Goal: Information Seeking & Learning: Learn about a topic

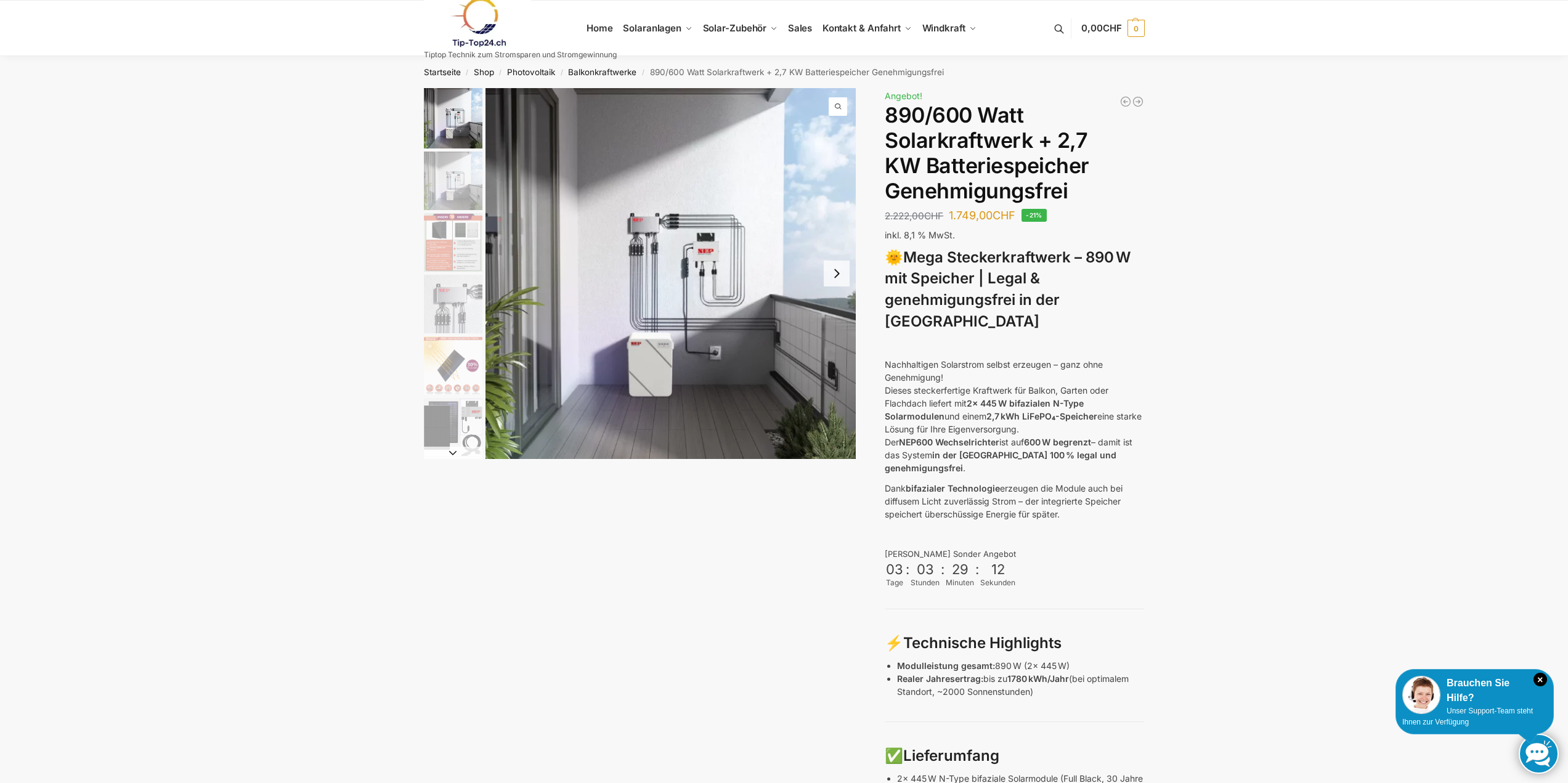
click at [452, 429] on img "6 / 12" at bounding box center [453, 427] width 58 height 58
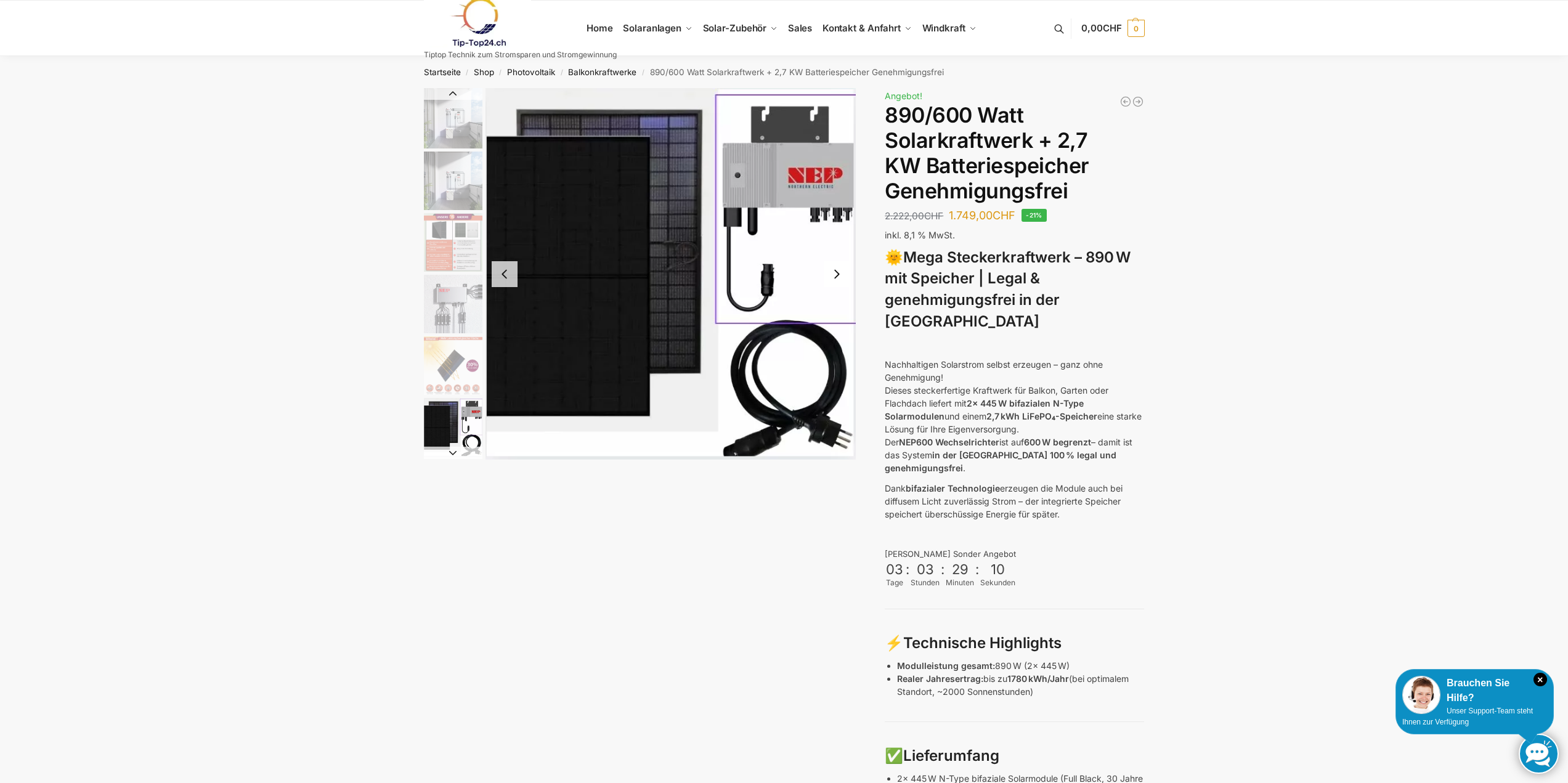
click at [445, 383] on img "5 / 12" at bounding box center [453, 365] width 58 height 58
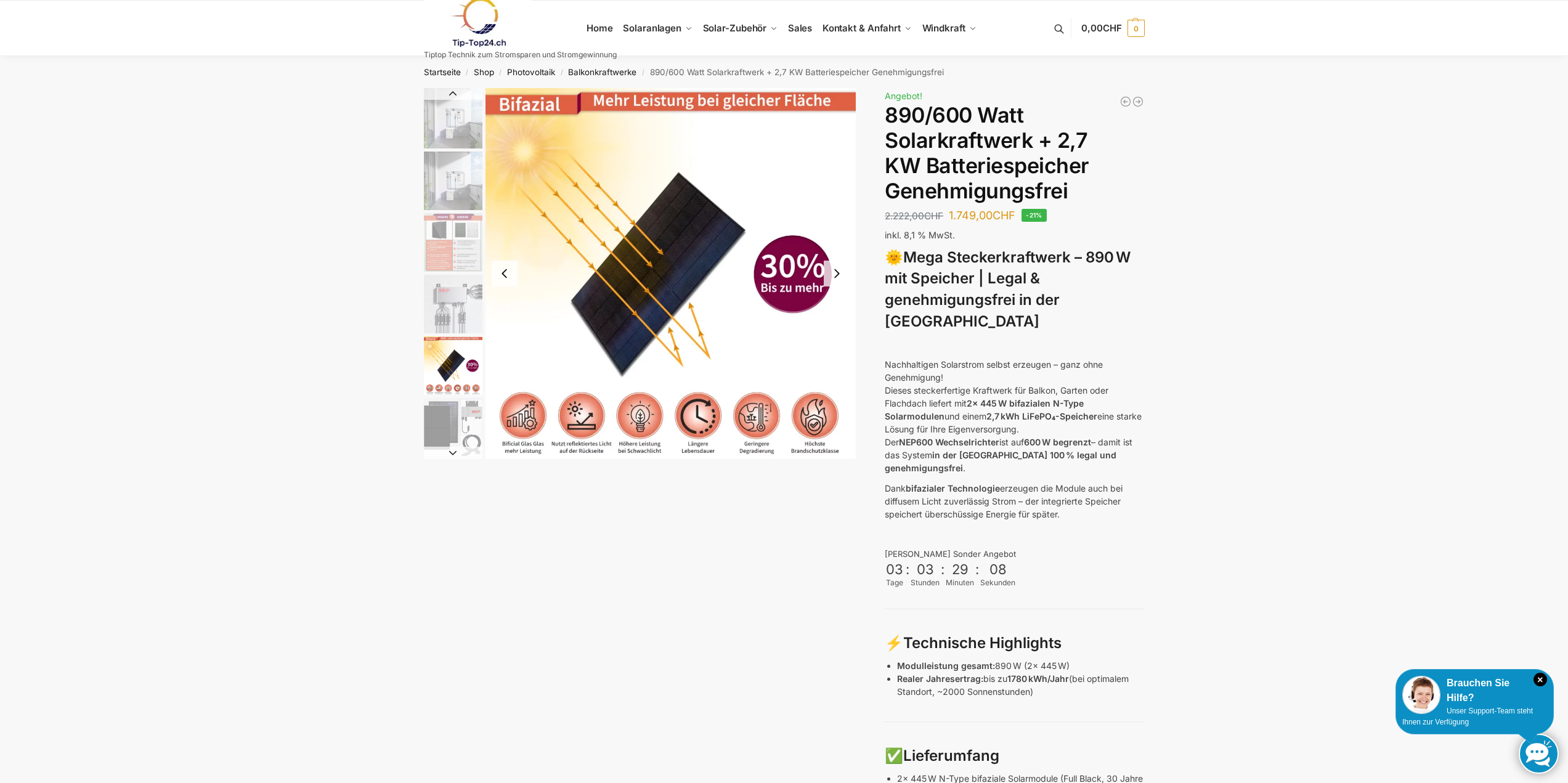
click at [443, 346] on img "5 / 12" at bounding box center [453, 365] width 58 height 58
click at [439, 307] on img "4 / 12" at bounding box center [453, 304] width 58 height 58
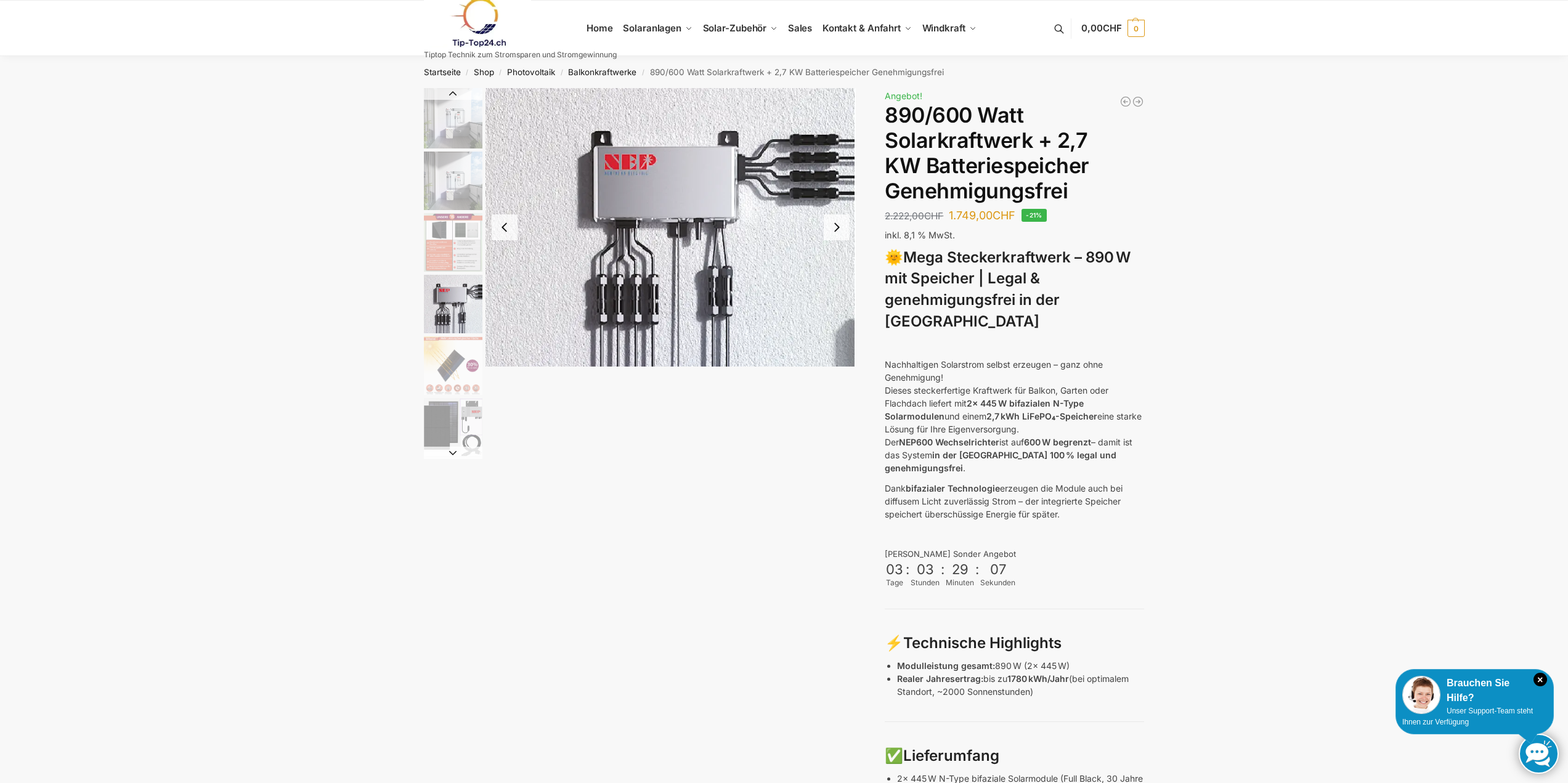
click at [437, 266] on img "3 / 12" at bounding box center [453, 242] width 58 height 58
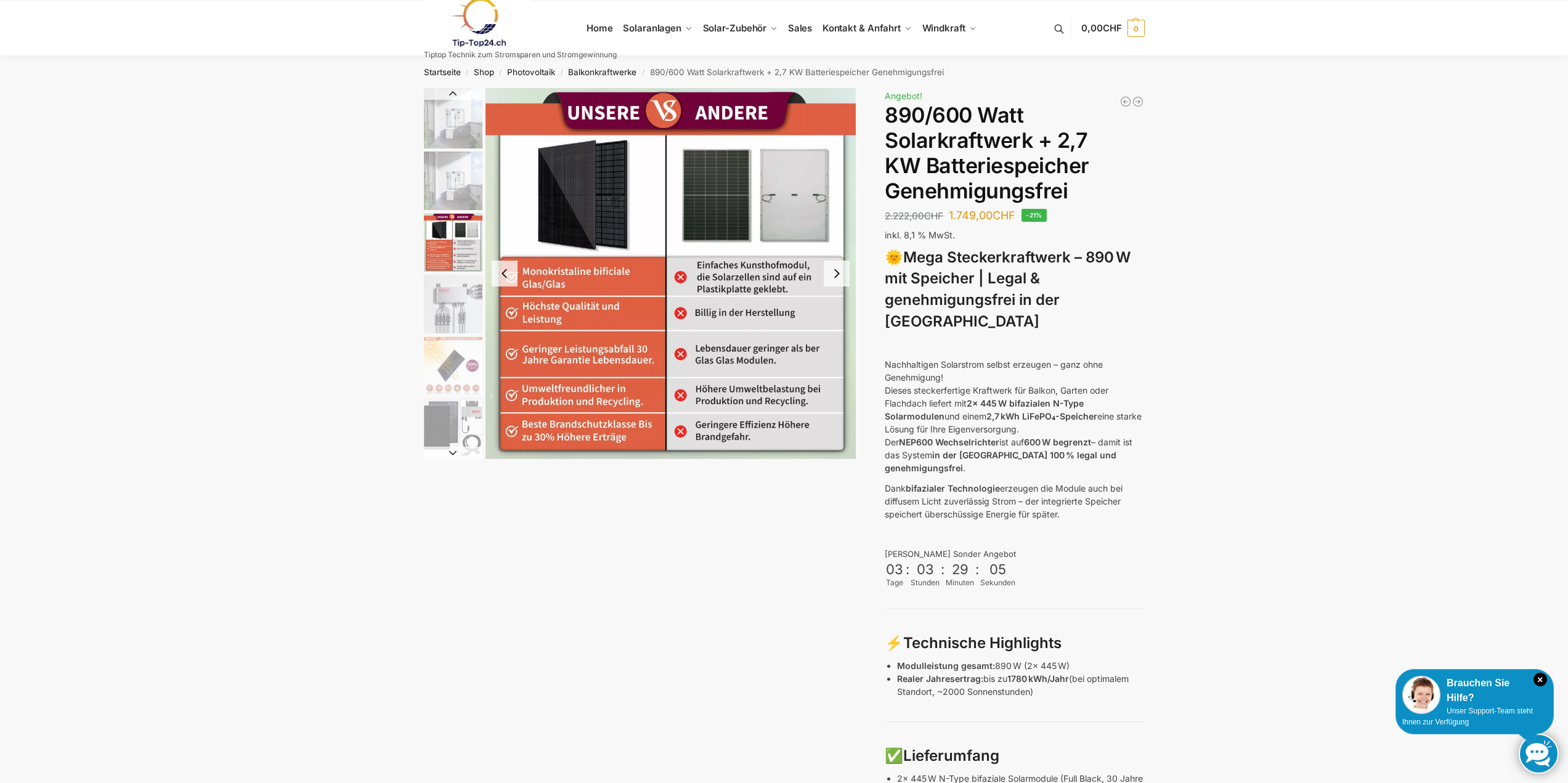
click at [445, 202] on img "2 / 12" at bounding box center [453, 180] width 58 height 58
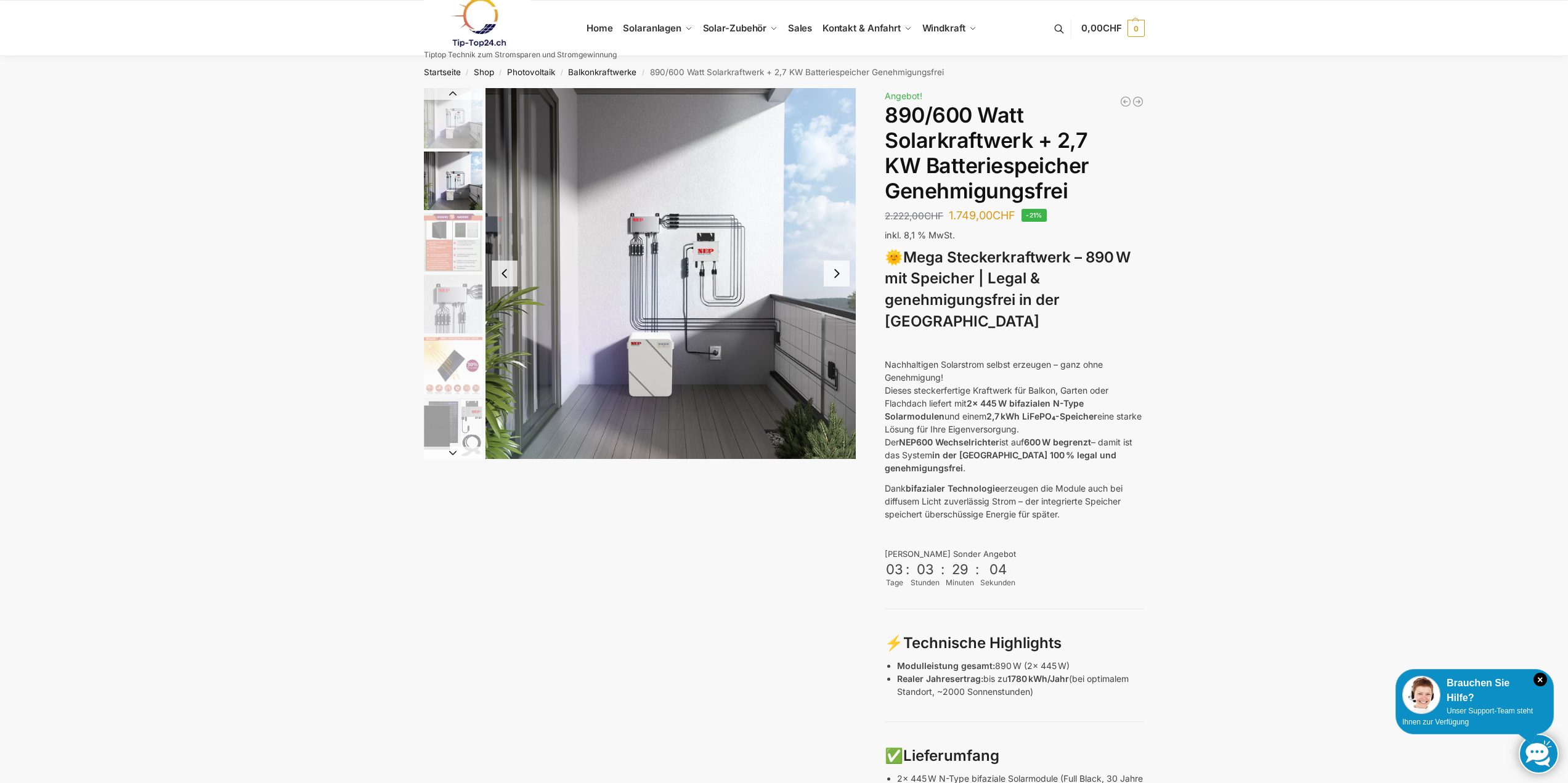
click at [445, 130] on img "1 / 12" at bounding box center [453, 118] width 58 height 60
click at [461, 248] on img "3 / 12" at bounding box center [453, 242] width 58 height 58
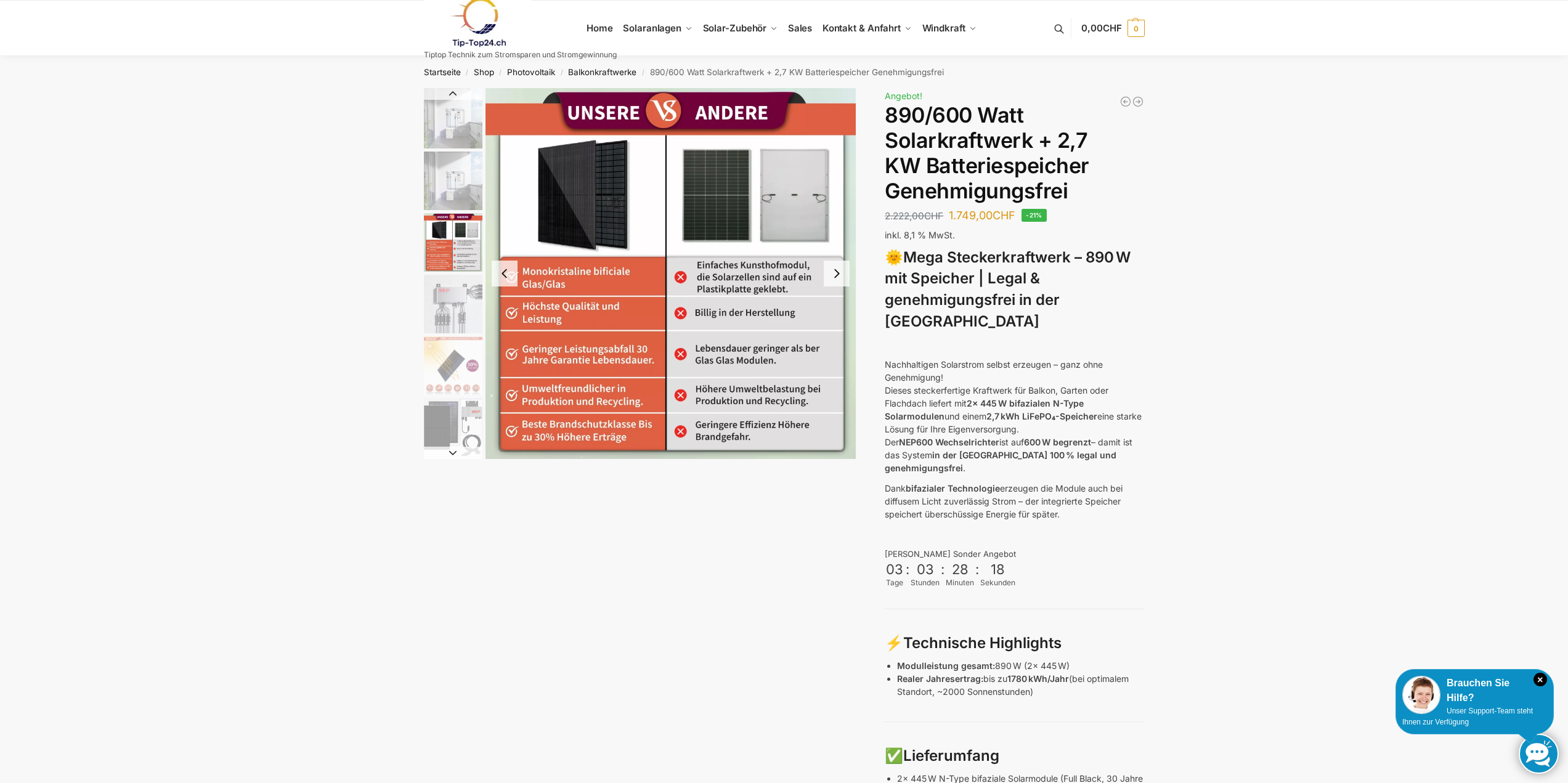
click at [520, 530] on div "Beschreibung Zusätzliche Informationen 2.222,00 CHF Ursprünglicher Preis war: 2…" at bounding box center [784, 765] width 773 height 1356
click at [475, 444] on img "6 / 12" at bounding box center [453, 427] width 58 height 58
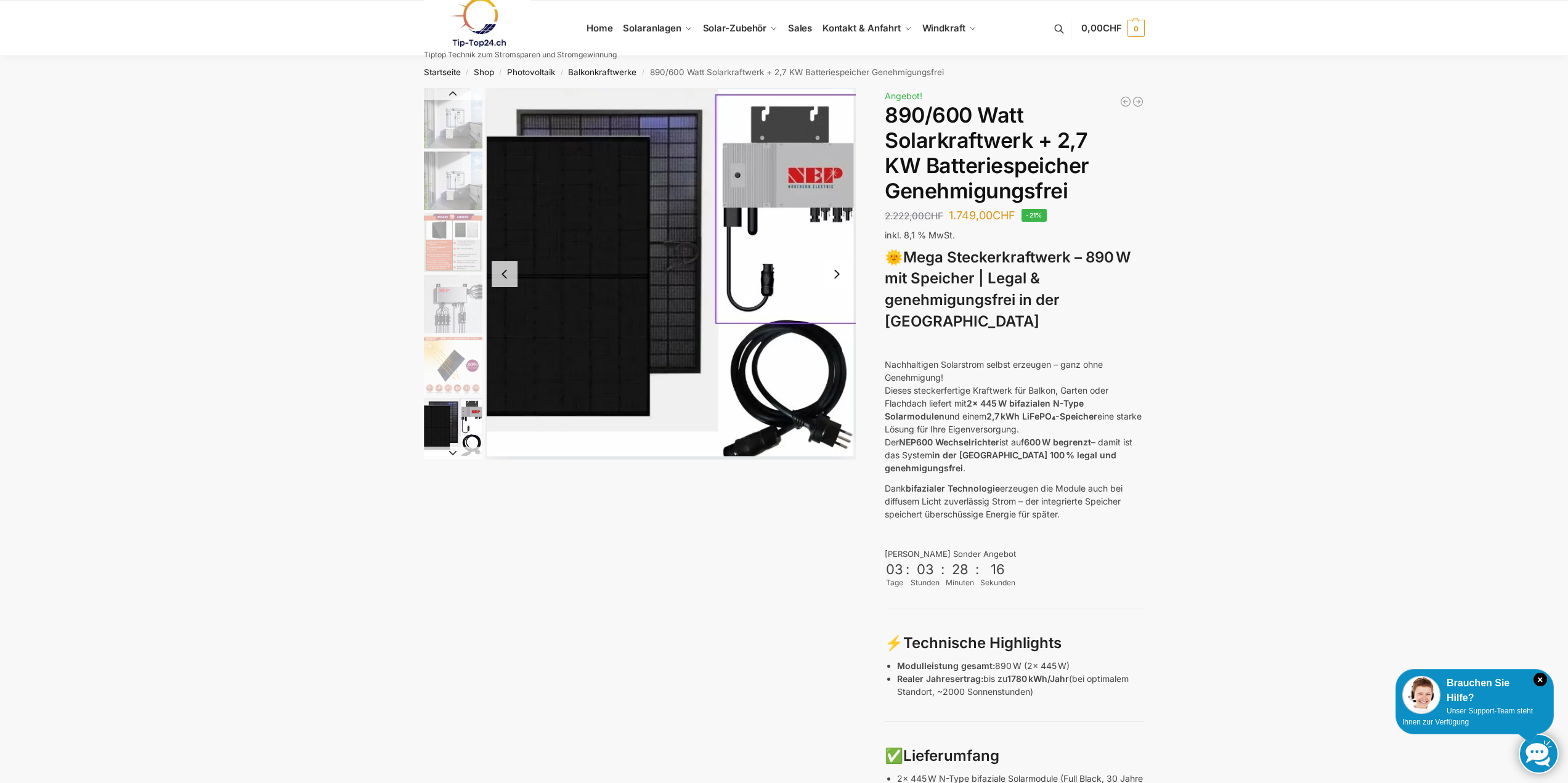
click at [457, 450] on button "Next slide" at bounding box center [453, 453] width 58 height 13
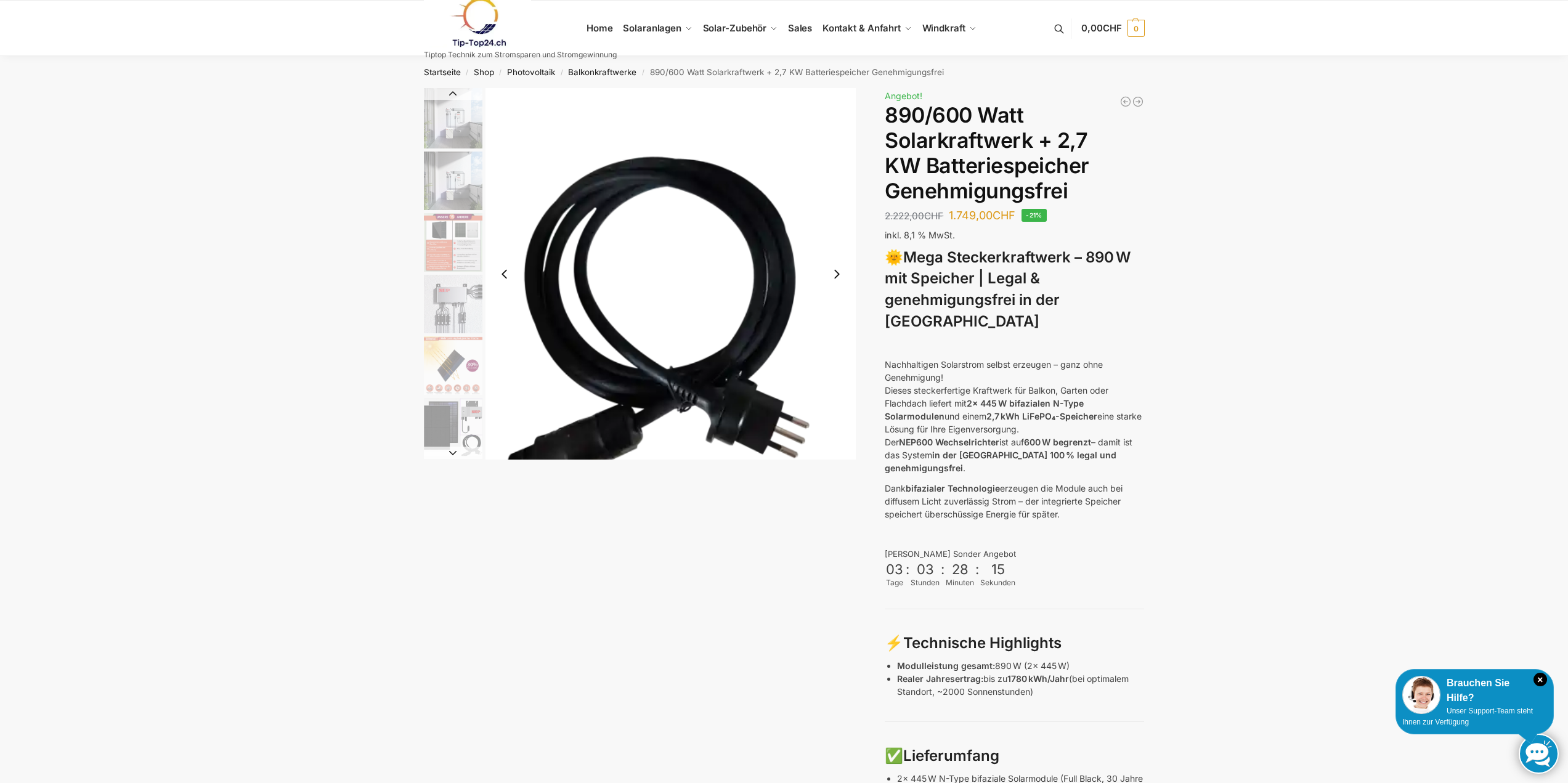
click at [457, 450] on button "Next slide" at bounding box center [453, 453] width 58 height 13
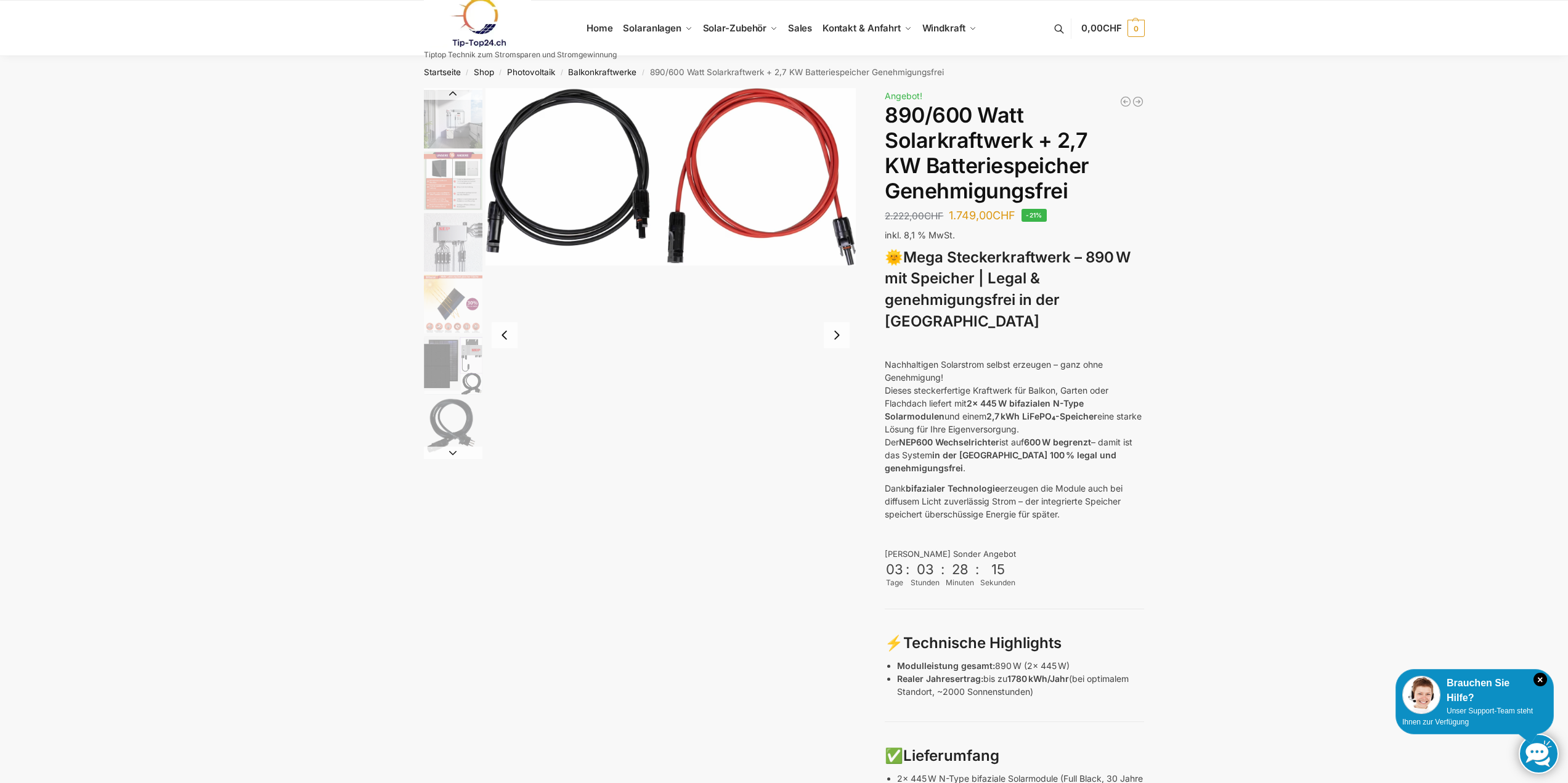
click at [457, 450] on button "Next slide" at bounding box center [453, 453] width 58 height 13
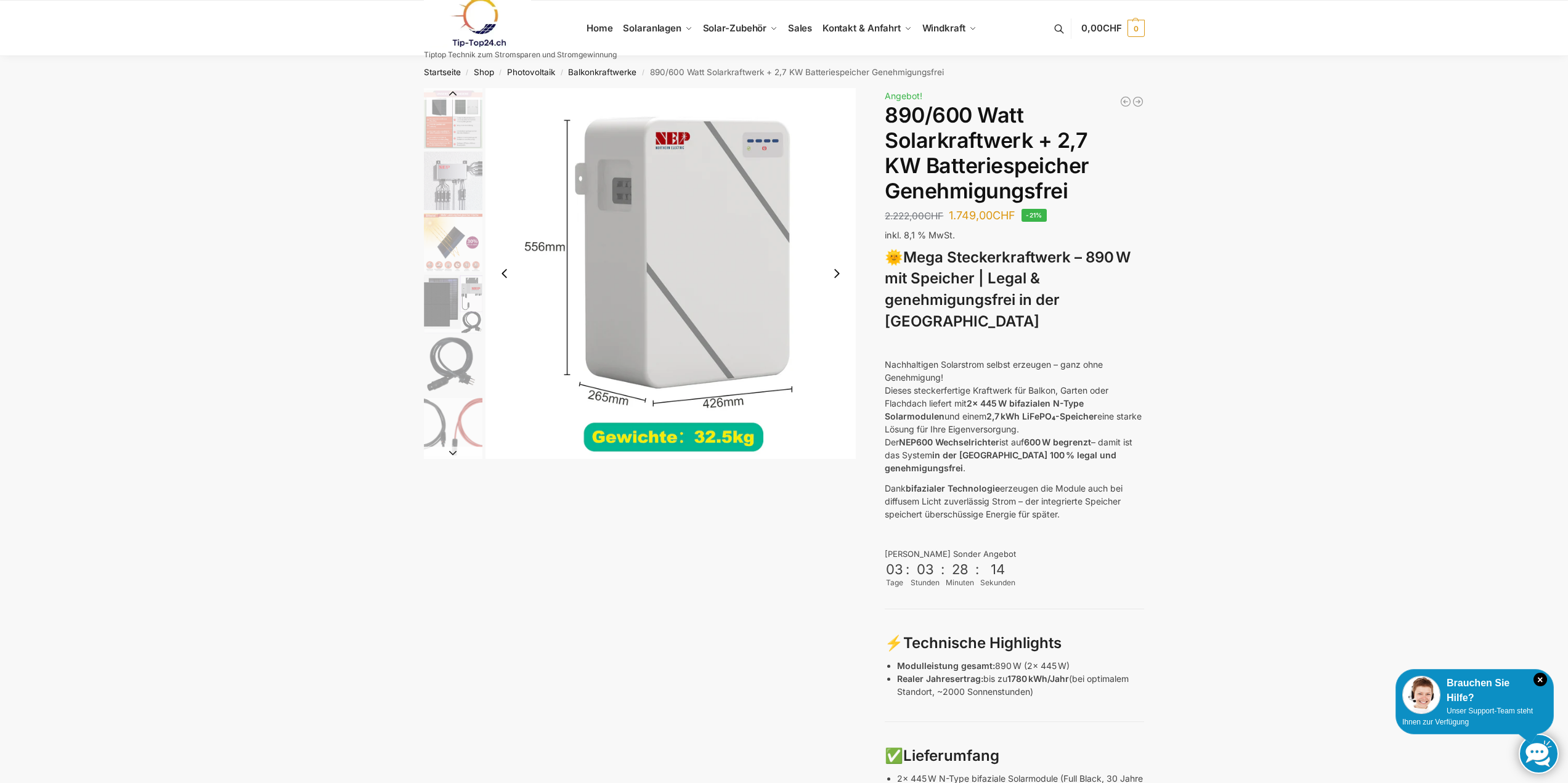
click at [457, 450] on button "Next slide" at bounding box center [453, 453] width 58 height 13
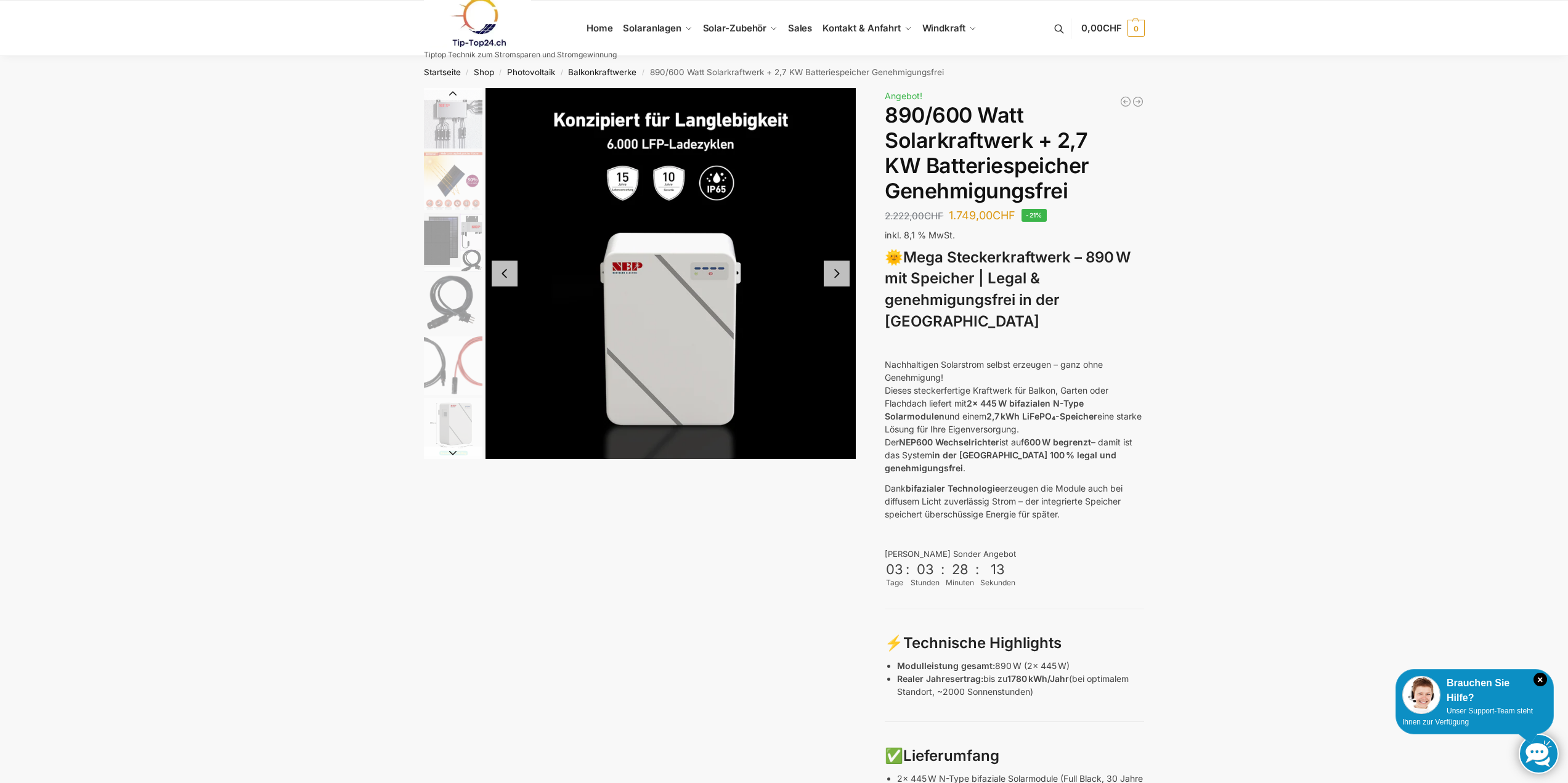
click at [457, 450] on button "Next slide" at bounding box center [453, 453] width 58 height 13
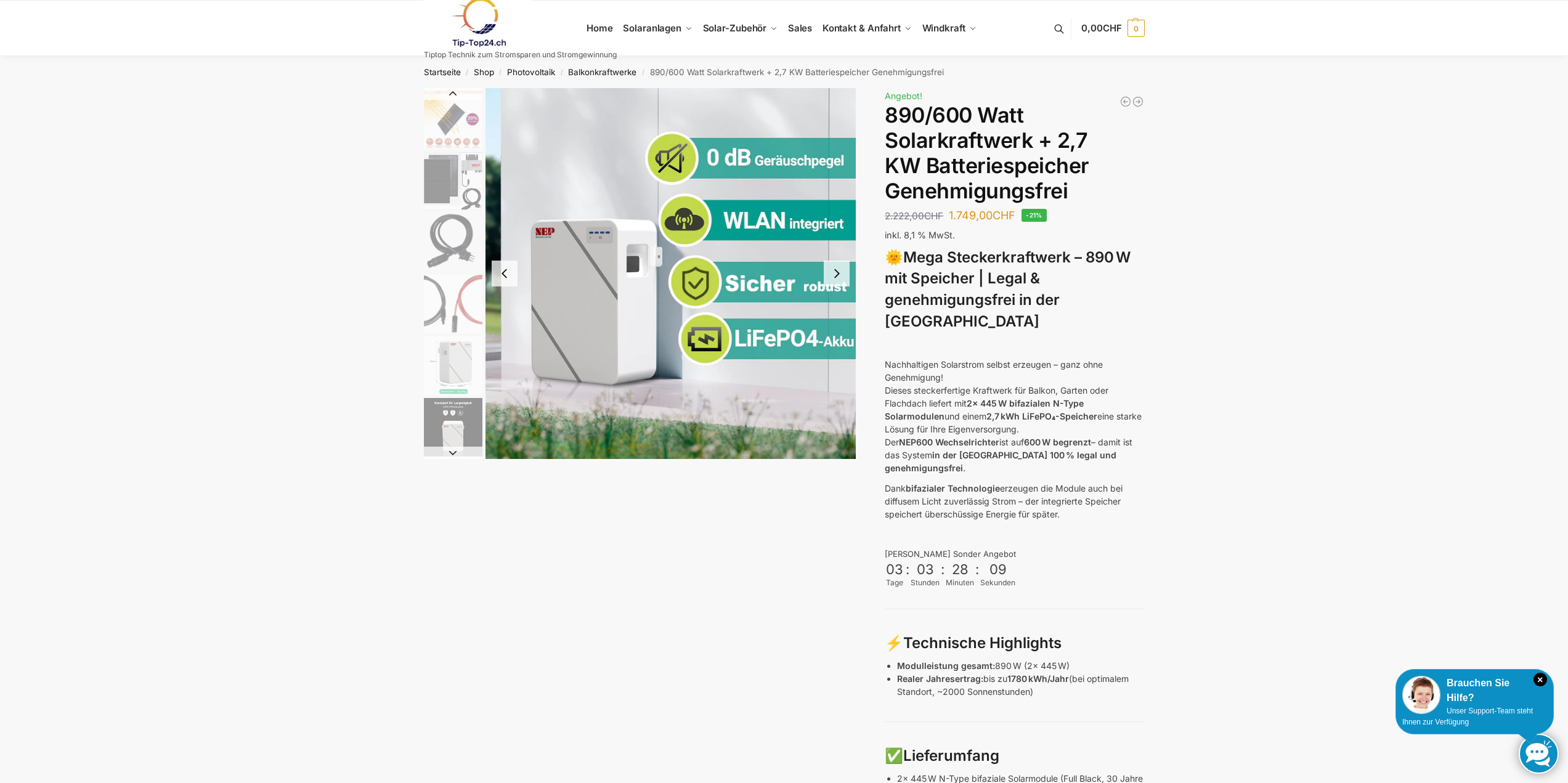
click at [457, 450] on button "Next slide" at bounding box center [453, 453] width 58 height 13
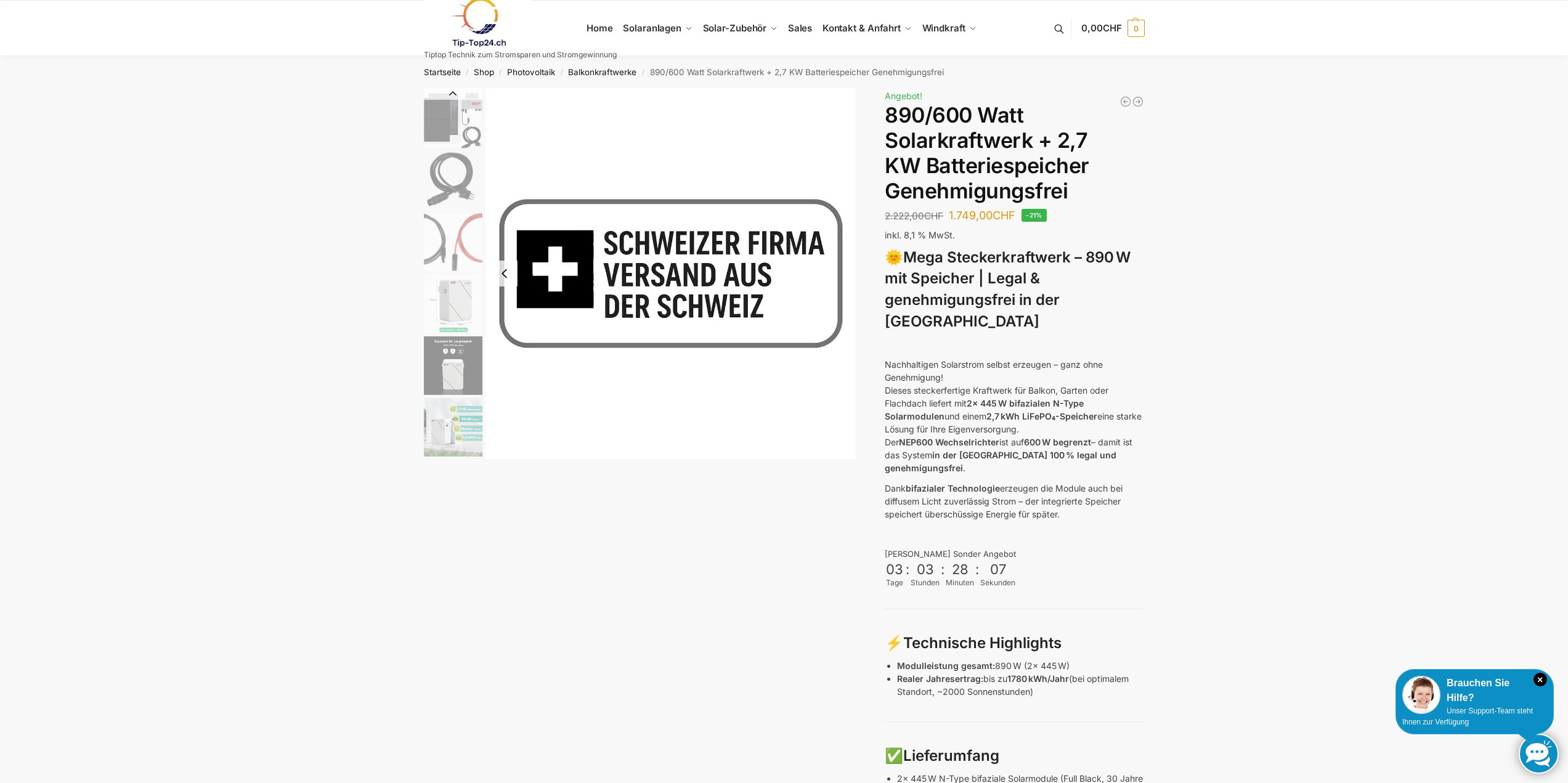
click at [457, 450] on img "11 / 12" at bounding box center [453, 427] width 58 height 58
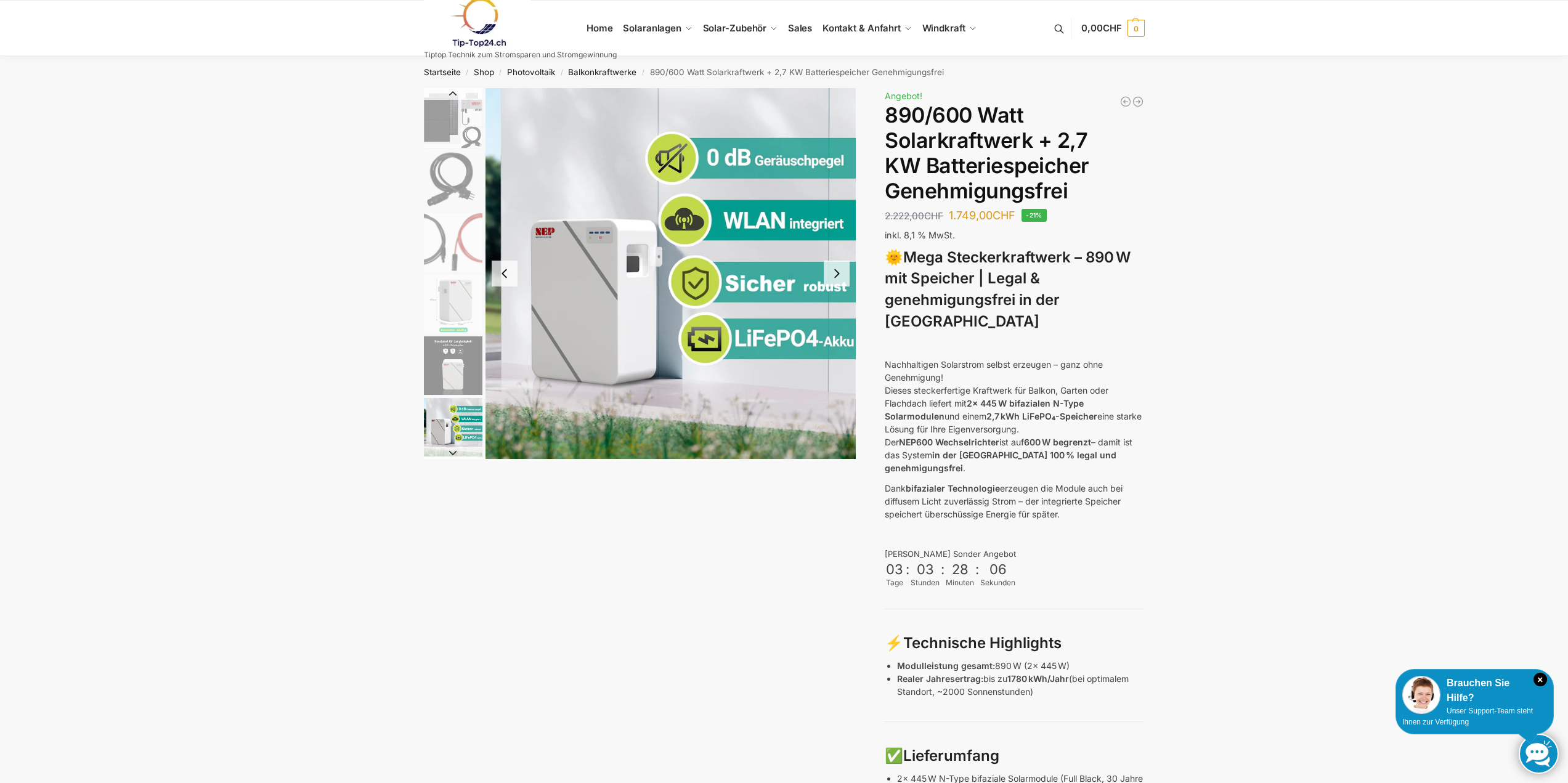
click at [436, 373] on img "10 / 12" at bounding box center [453, 365] width 58 height 58
click at [441, 345] on img "10 / 12" at bounding box center [453, 365] width 58 height 58
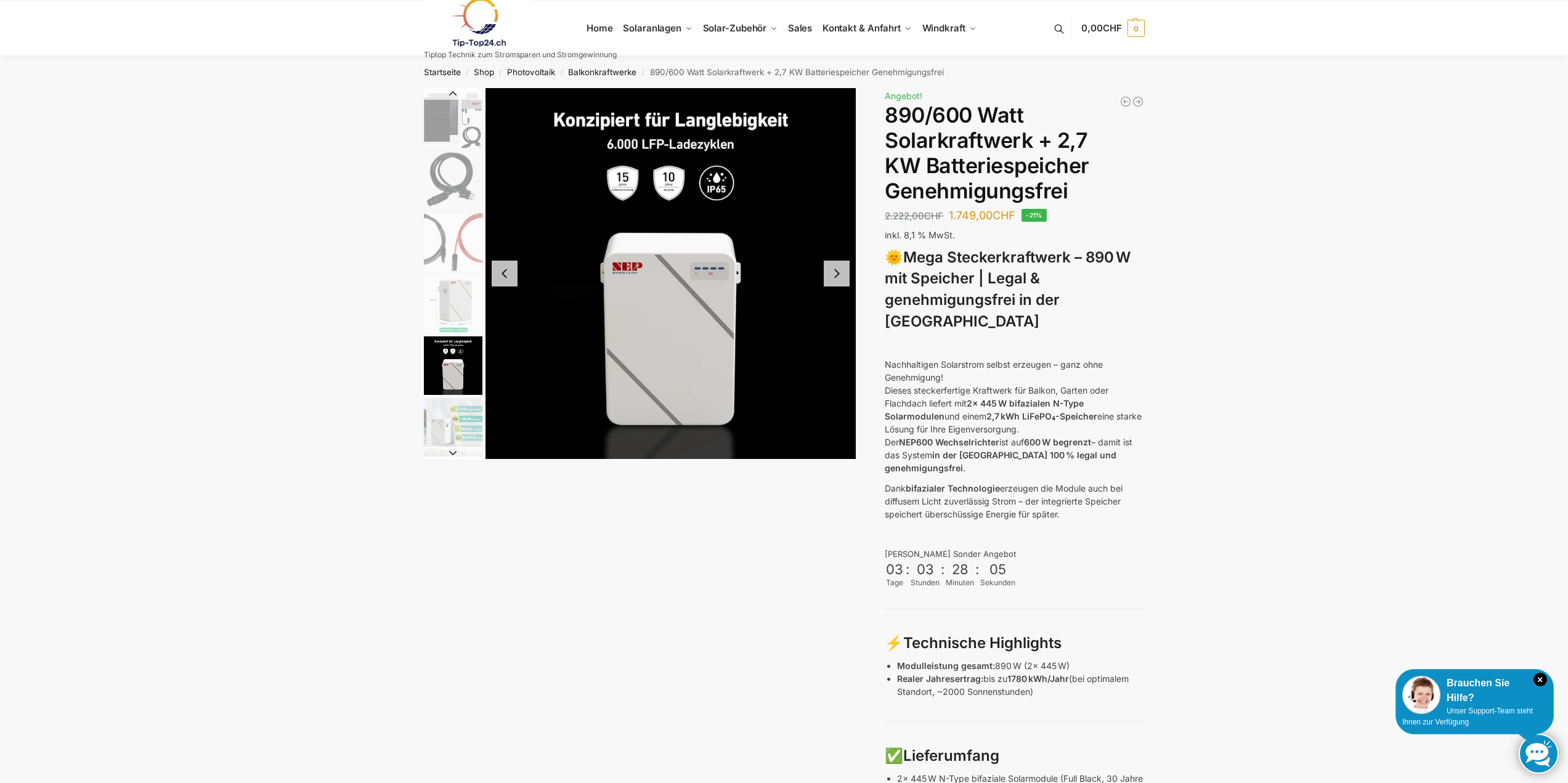
click at [444, 299] on img "9 / 12" at bounding box center [453, 304] width 58 height 58
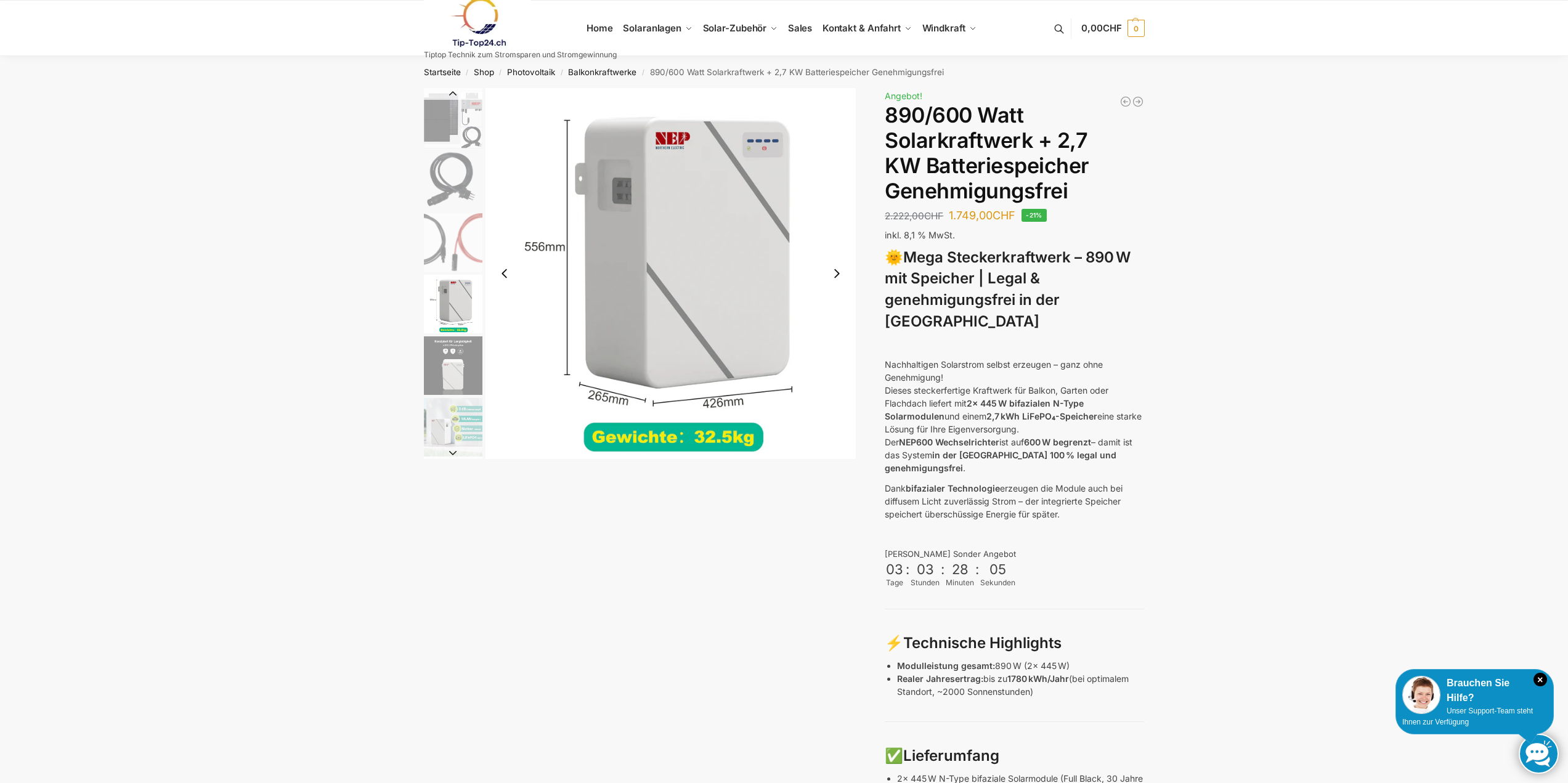
click at [449, 253] on img "8 / 12" at bounding box center [453, 242] width 58 height 58
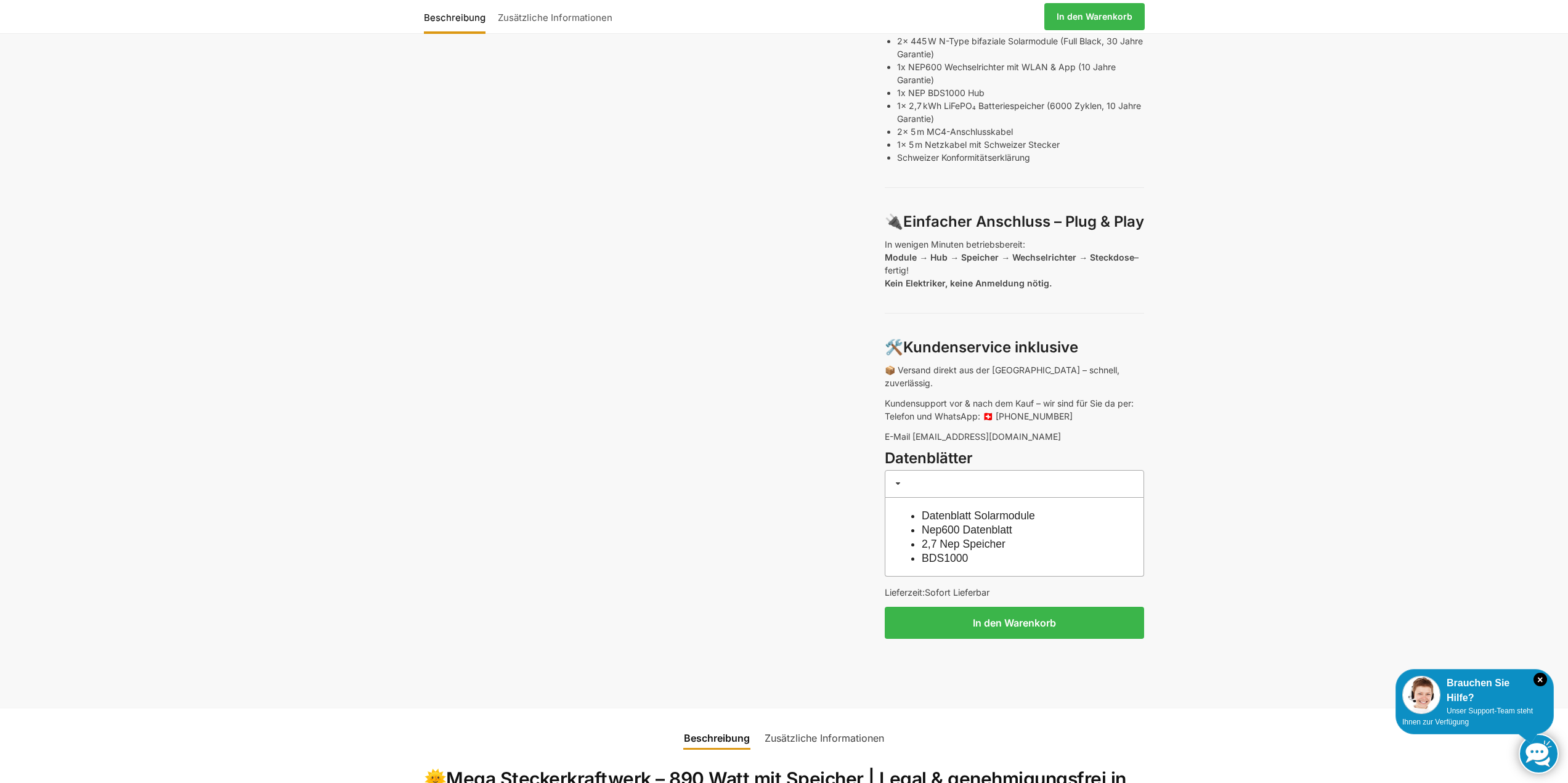
scroll to position [739, 0]
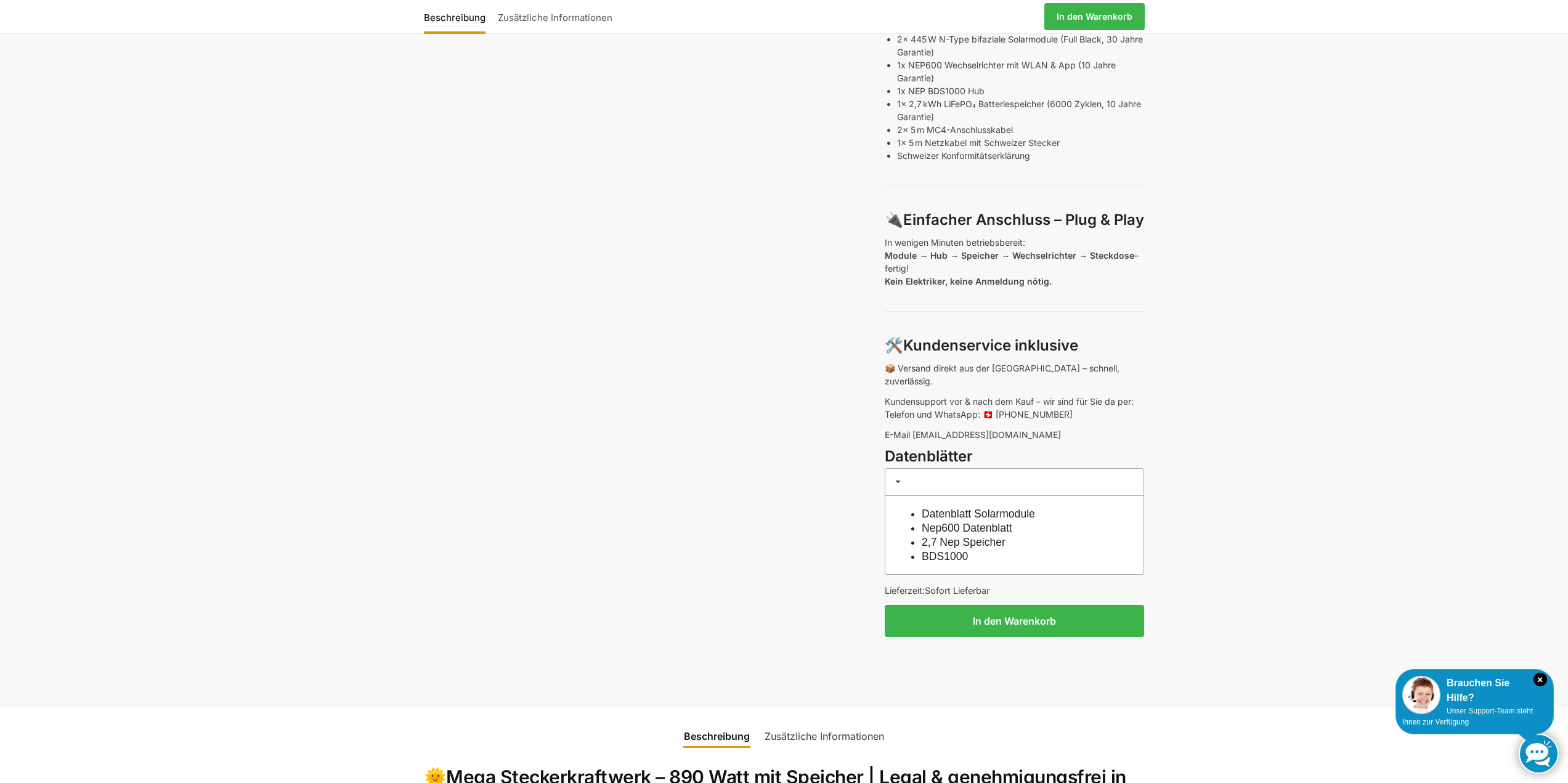
click at [963, 508] on link "Datenblatt Solarmodule" at bounding box center [978, 514] width 114 height 13
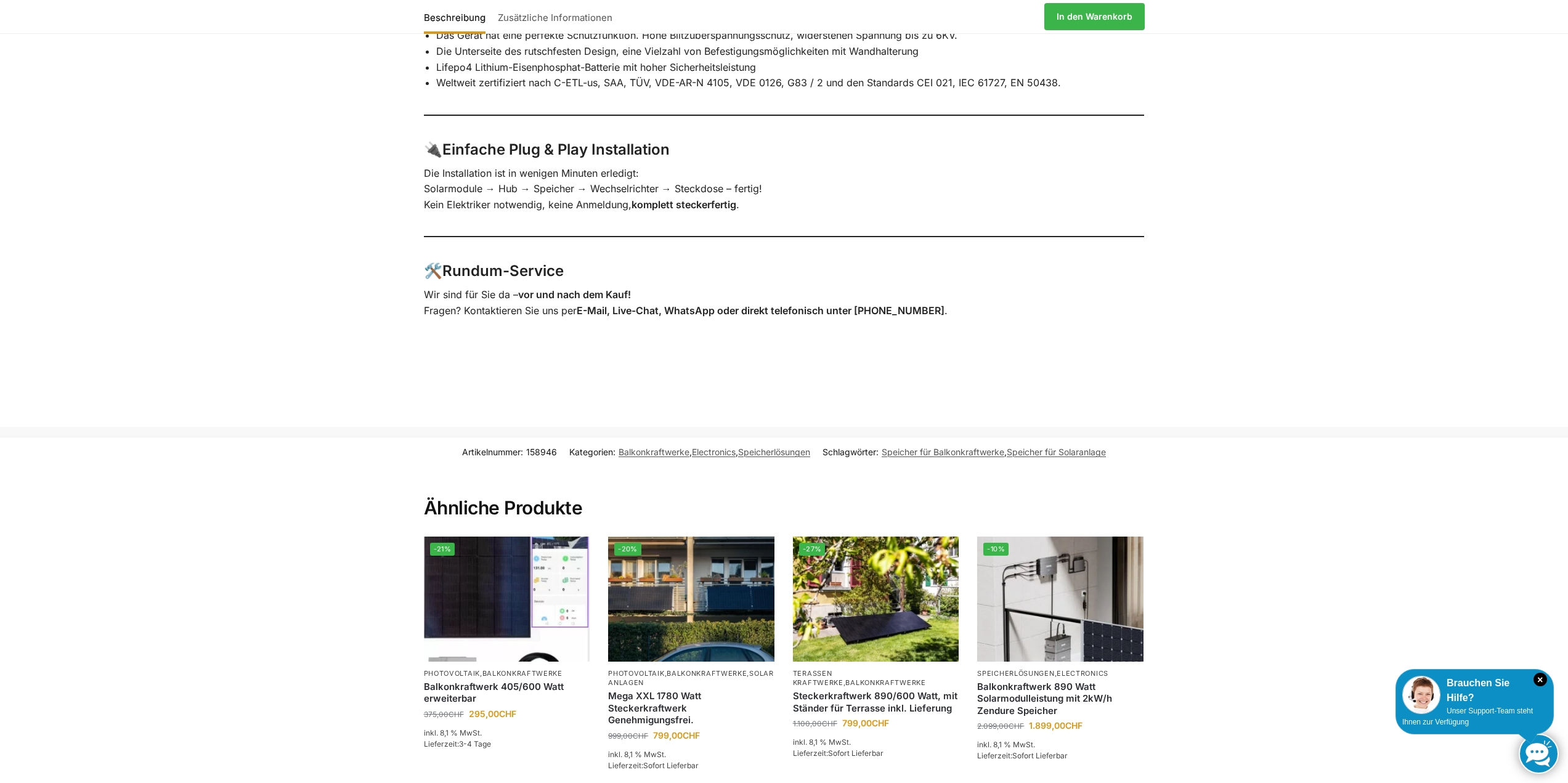
scroll to position [2155, 0]
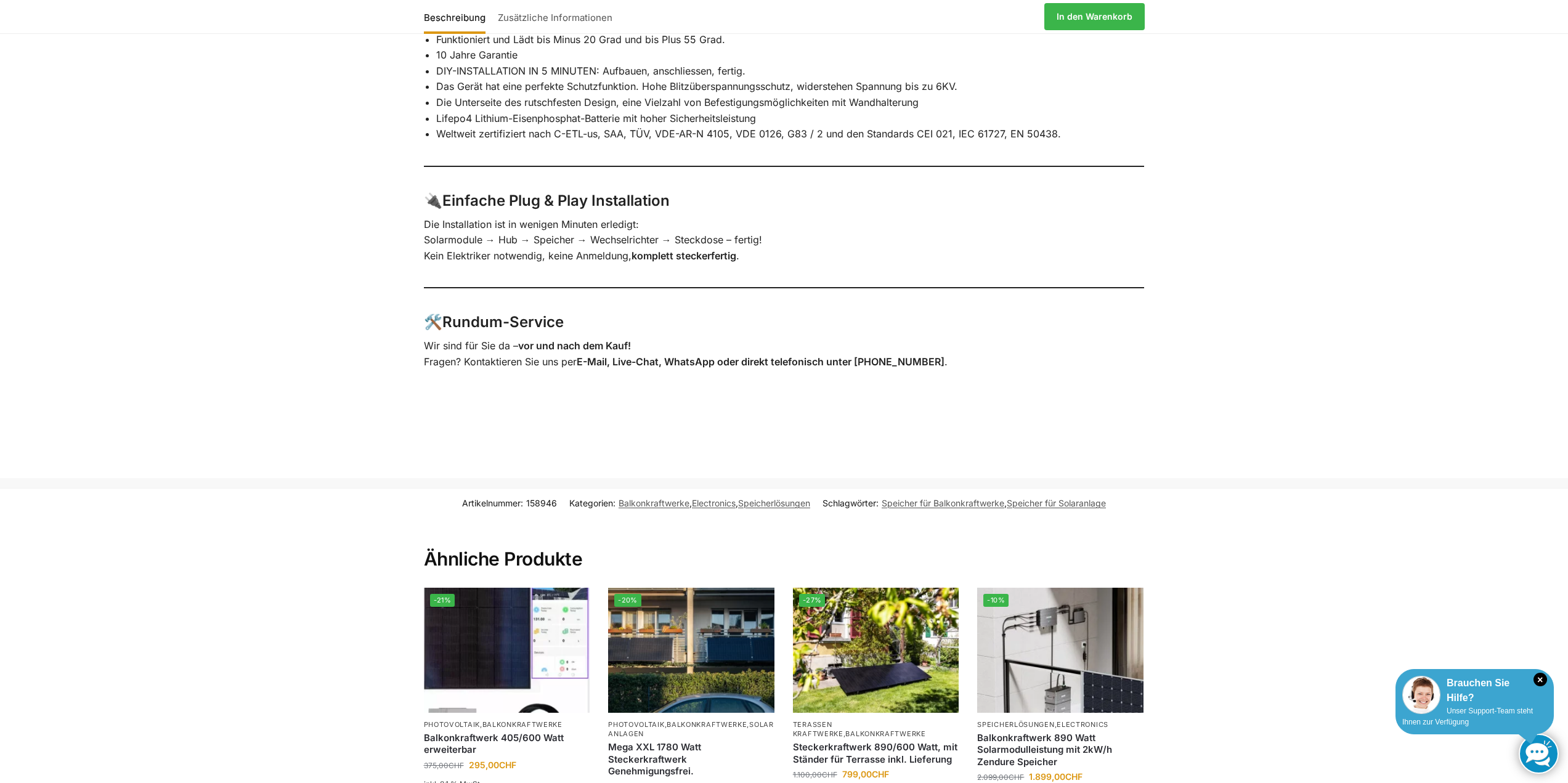
click at [1458, 715] on div "× Brauchen Sie Hilfe? Unser Support-Team steht Ihnen zur Verfügung" at bounding box center [1474, 701] width 158 height 65
click at [1537, 750] on link at bounding box center [1538, 754] width 40 height 40
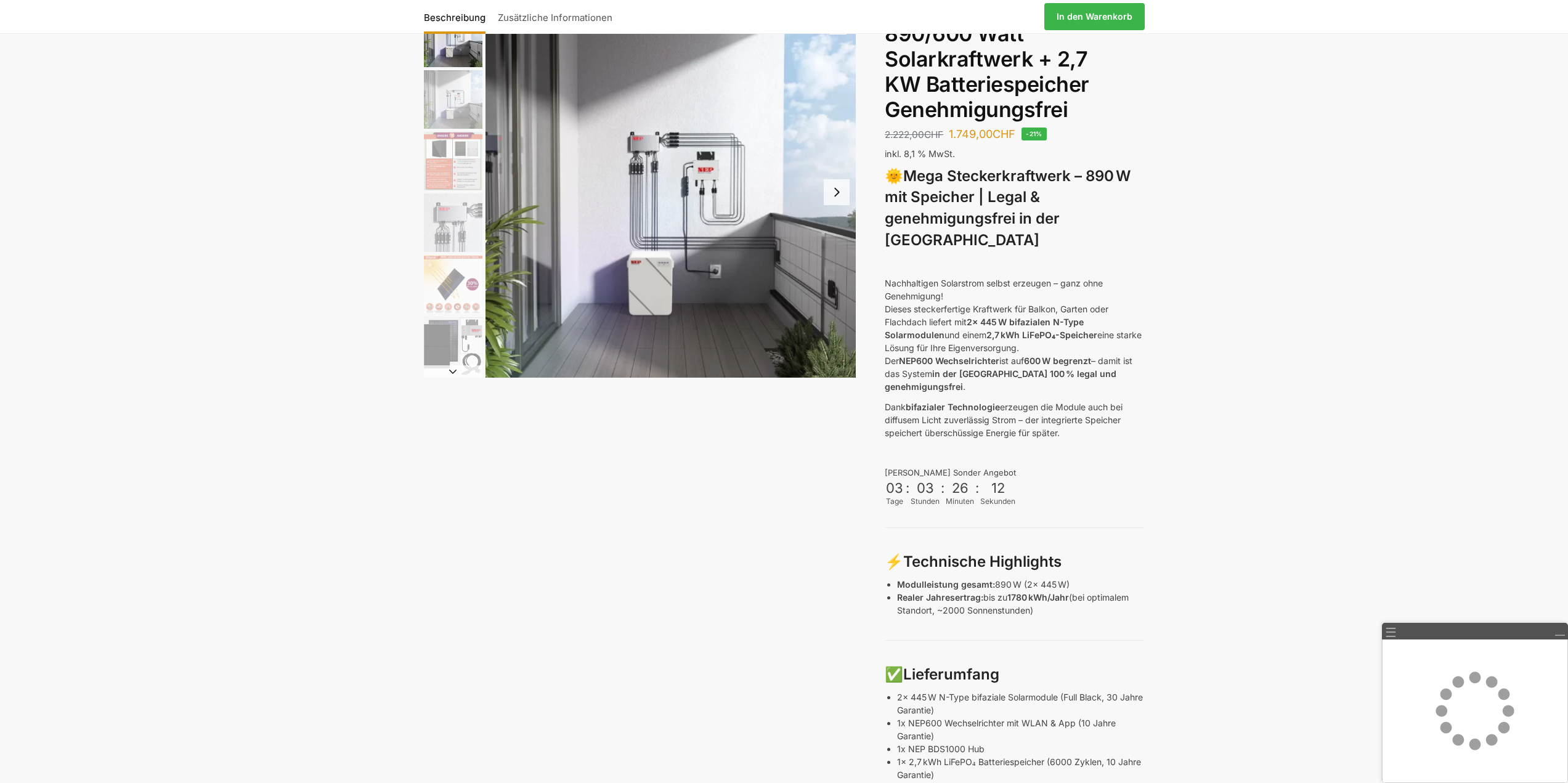
scroll to position [0, 0]
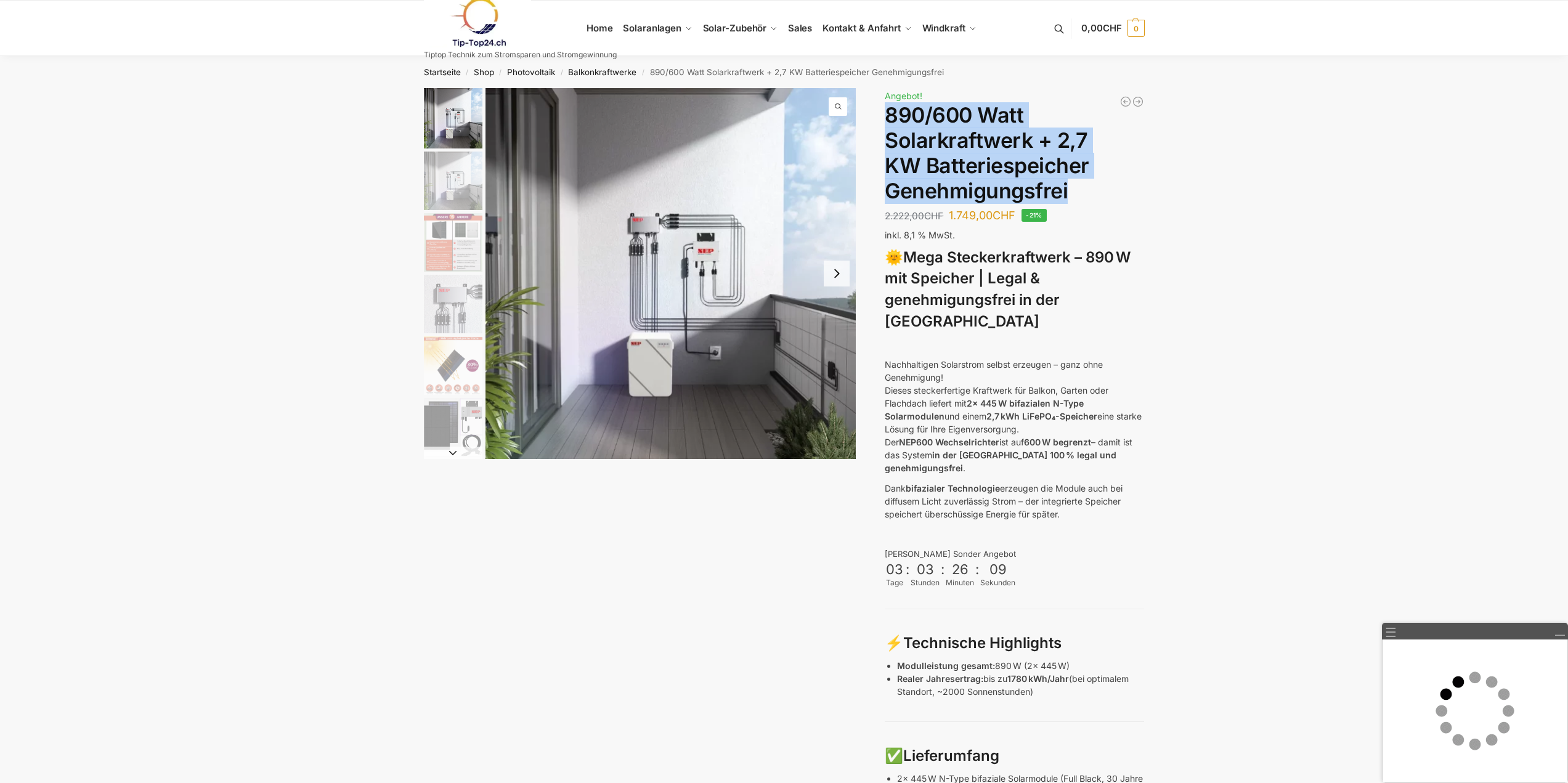
drag, startPoint x: 883, startPoint y: 117, endPoint x: 1092, endPoint y: 189, distance: 221.1
click at [1092, 189] on div "Beschreibung Zusätzliche Informationen 2.222,00 CHF Ursprünglicher Preis war: 2…" at bounding box center [784, 765] width 773 height 1356
copy h1 "890/600 Watt Solarkraftwerk + 2,7 KW Batteriespeicher Genehmigungsfrei"
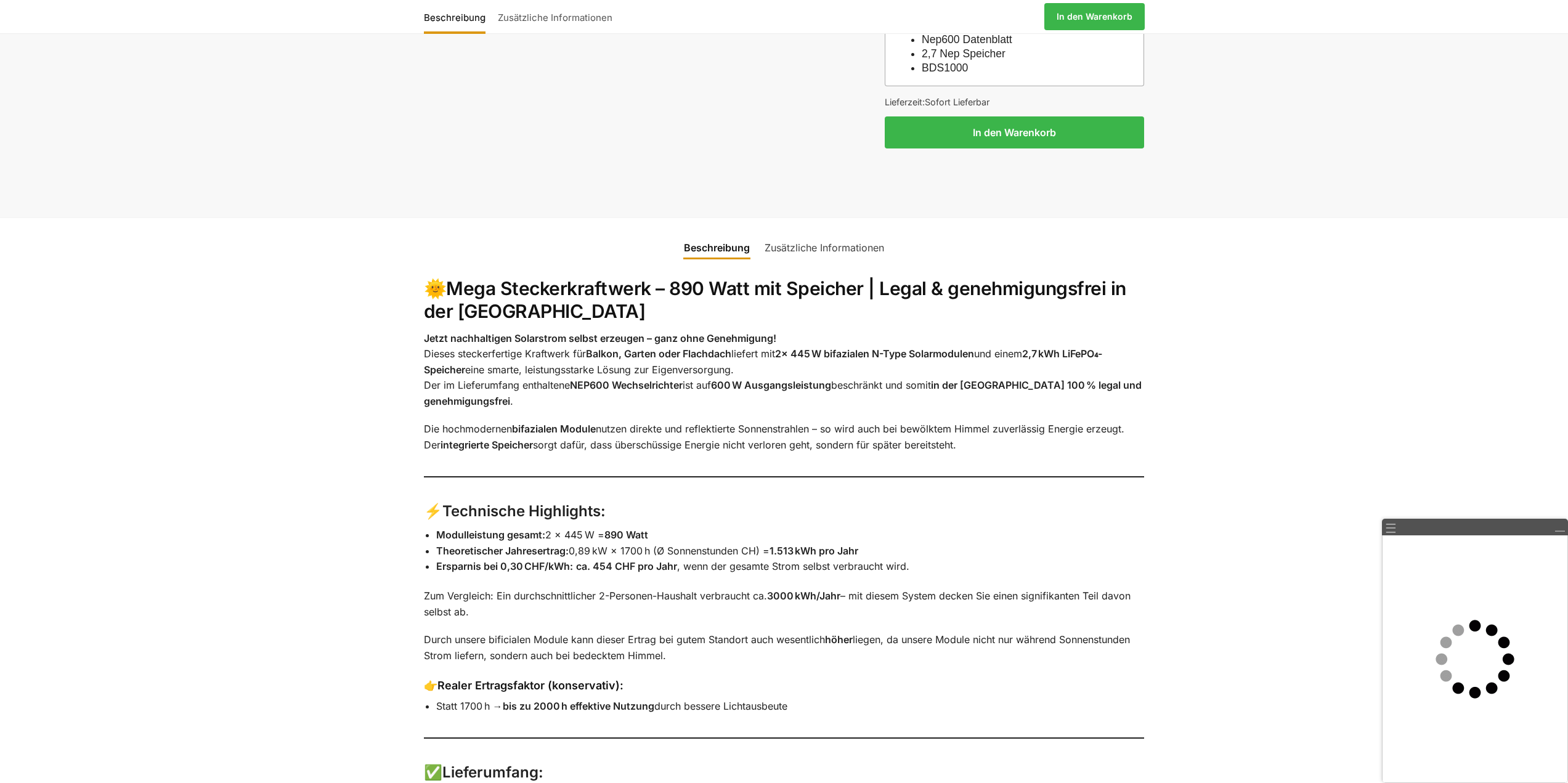
scroll to position [1293, 0]
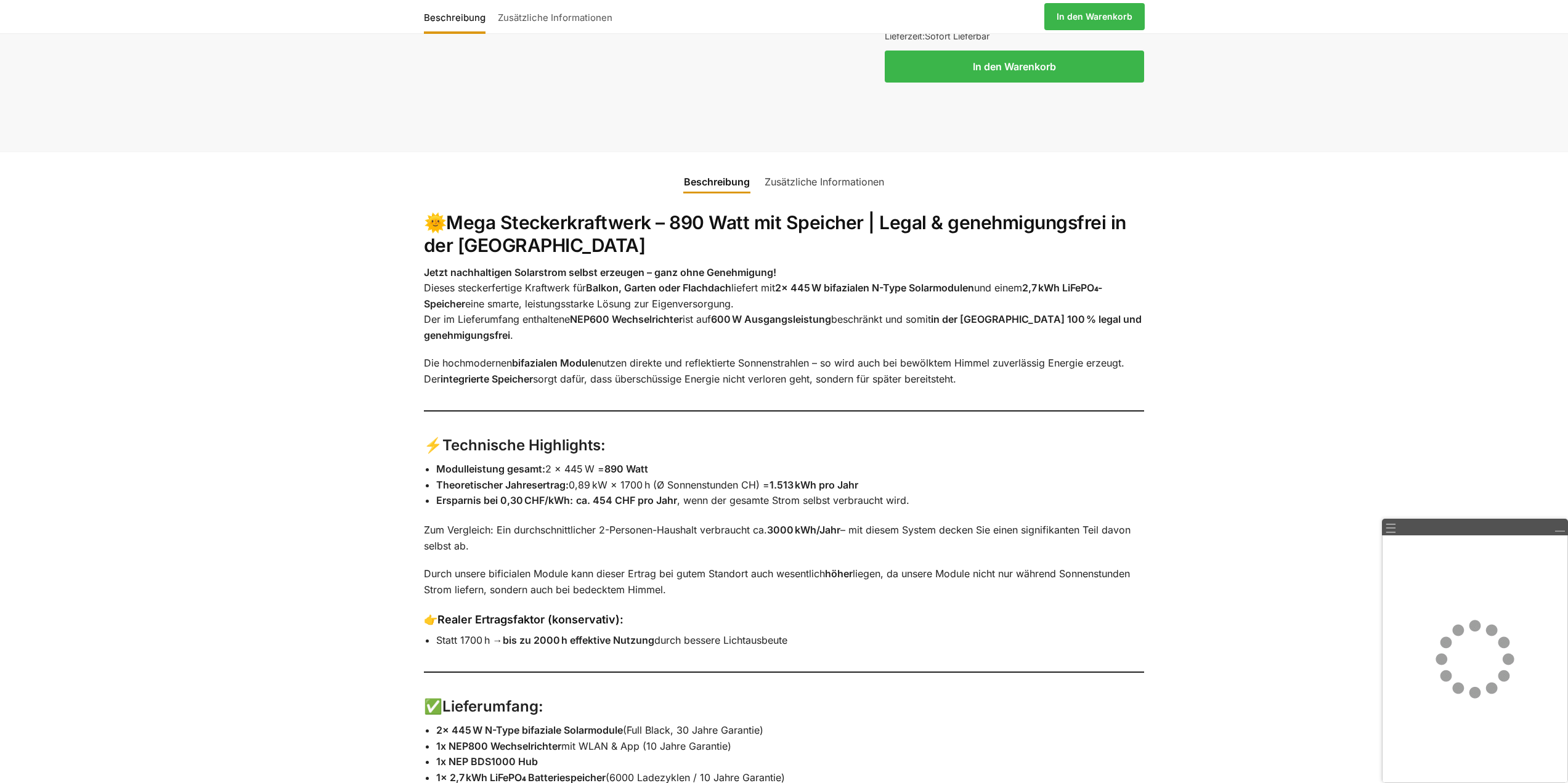
click at [820, 167] on link "Zusätzliche Informationen" at bounding box center [824, 181] width 134 height 29
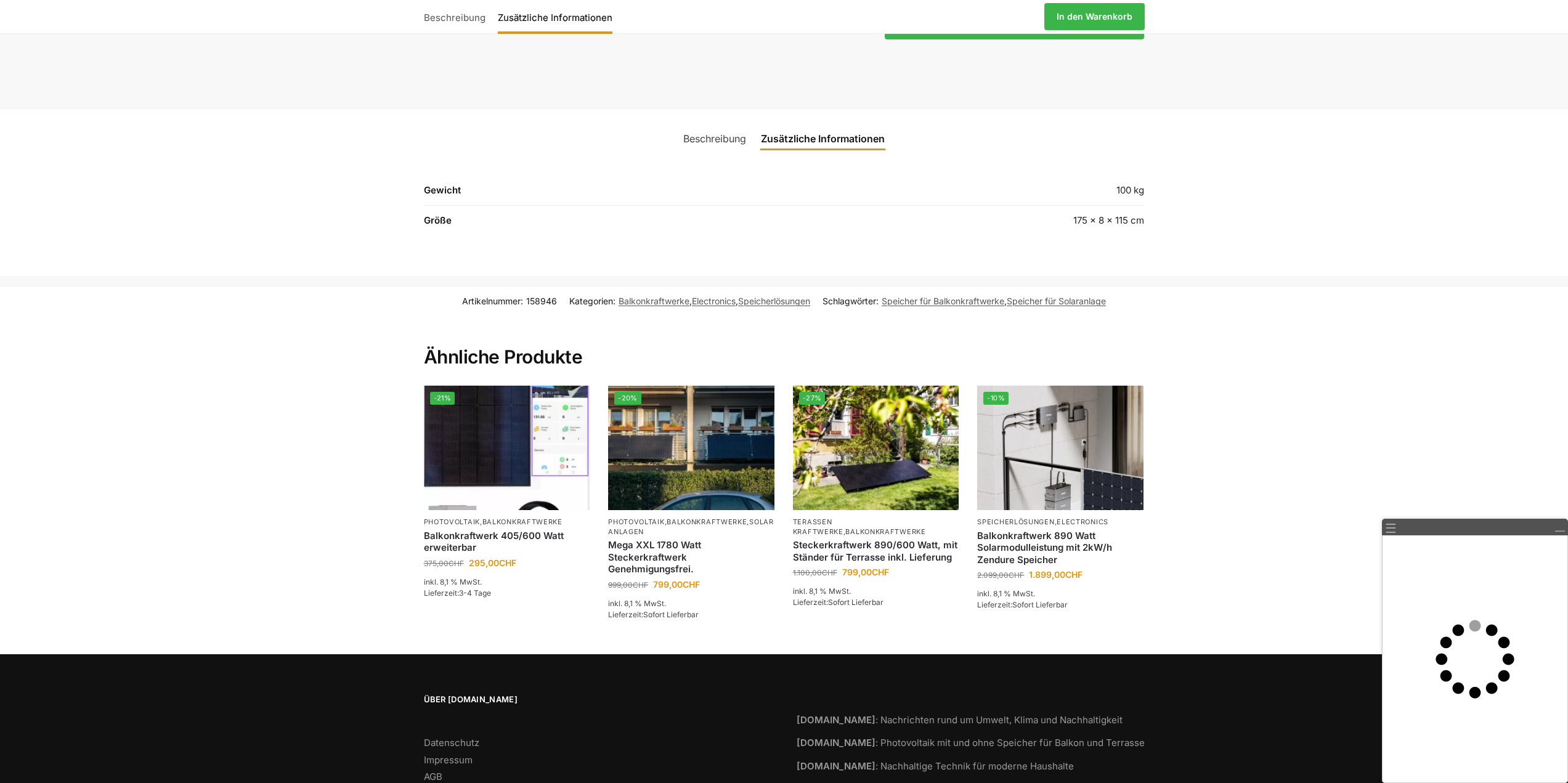
scroll to position [1355, 0]
